Goal: Information Seeking & Learning: Check status

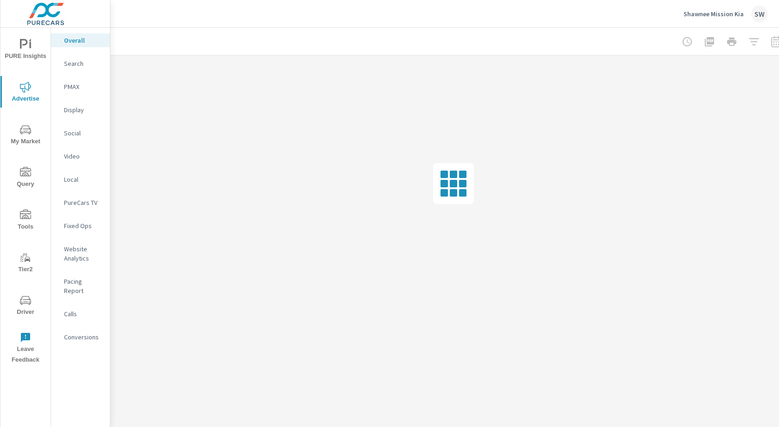
click at [78, 133] on p "Social" at bounding box center [83, 133] width 39 height 9
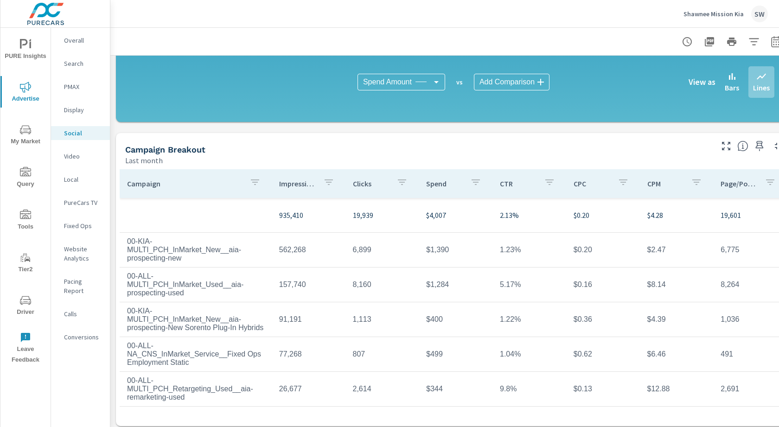
scroll to position [244, 0]
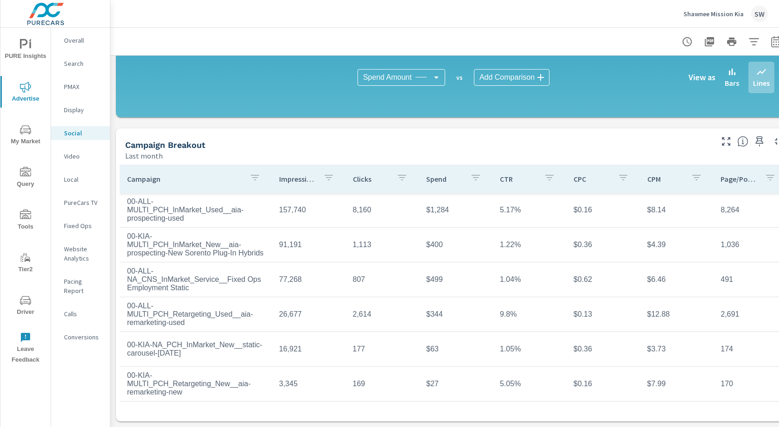
scroll to position [3, 0]
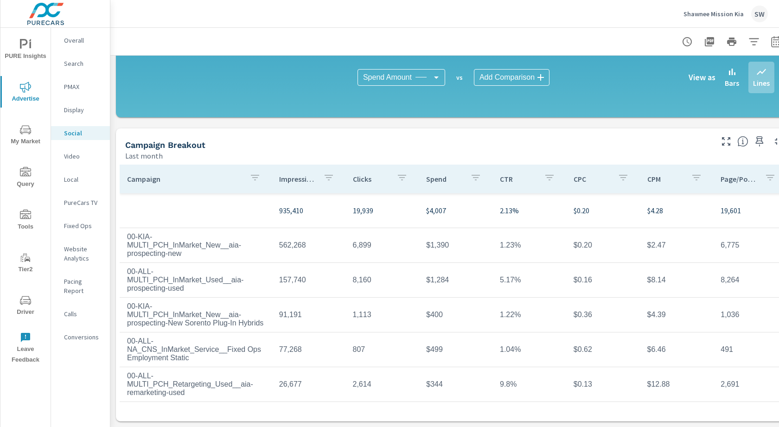
scroll to position [244, 25]
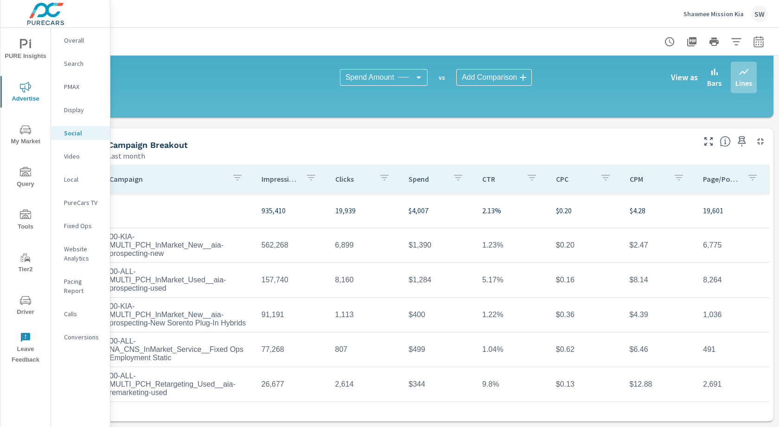
click at [744, 174] on button "button" at bounding box center [753, 178] width 19 height 21
click at [619, 138] on div at bounding box center [389, 213] width 779 height 427
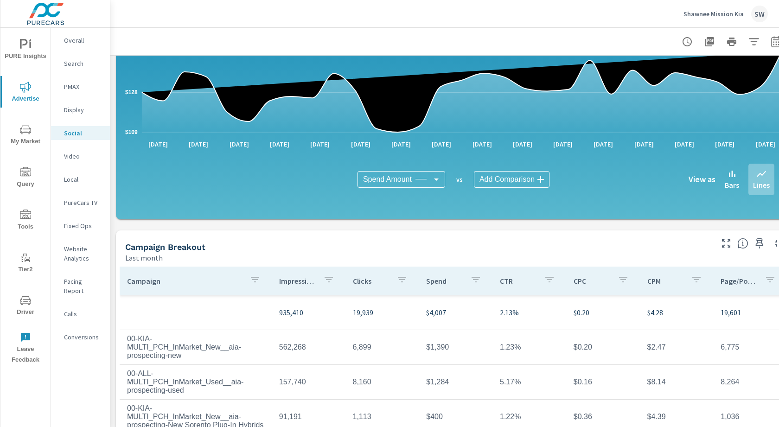
scroll to position [244, 0]
